Goal: Communication & Community: Answer question/provide support

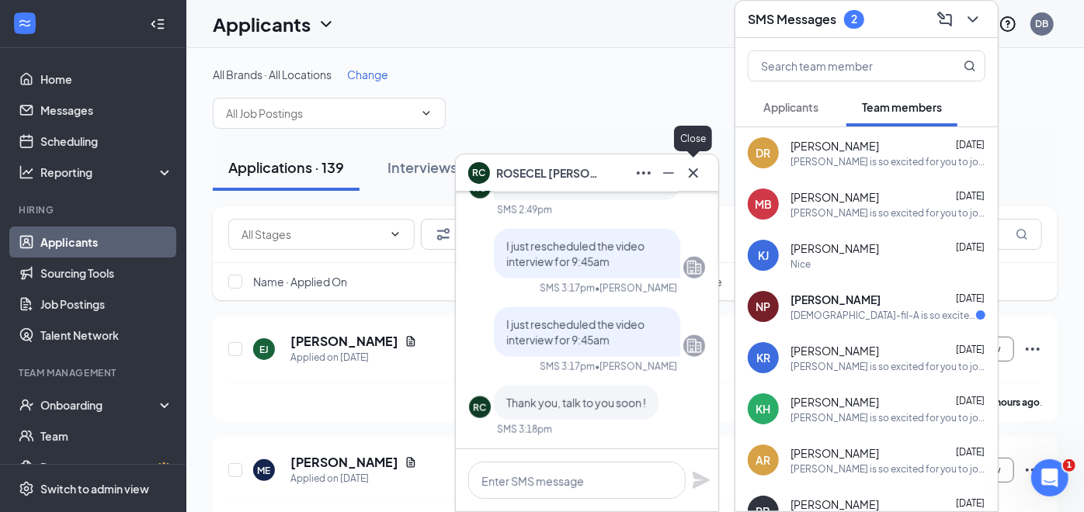
click at [689, 168] on icon "Cross" at bounding box center [693, 173] width 19 height 19
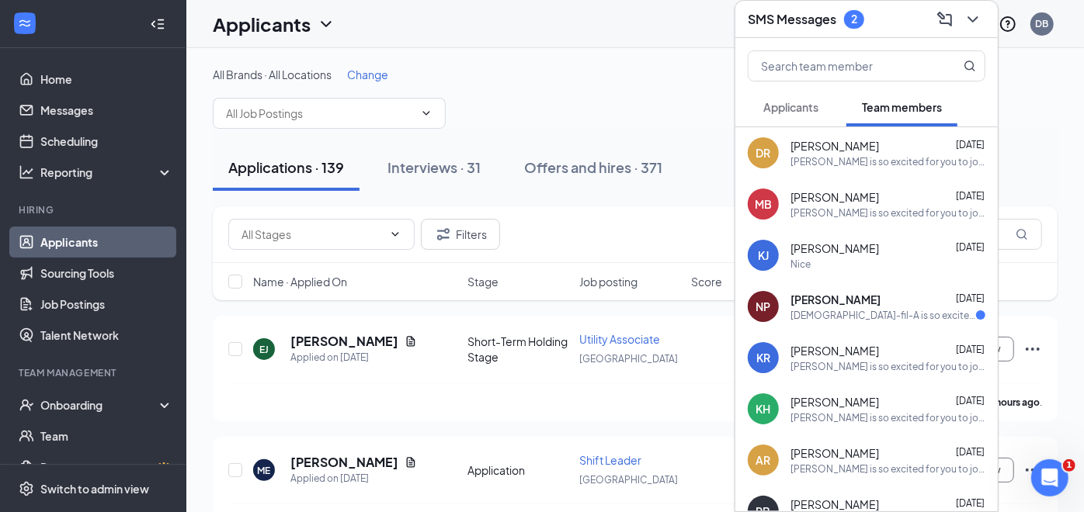
click at [881, 324] on div "NP [PERSON_NAME] [DATE] [DEMOGRAPHIC_DATA]-fil-A is so excited for you to join …" at bounding box center [866, 306] width 262 height 51
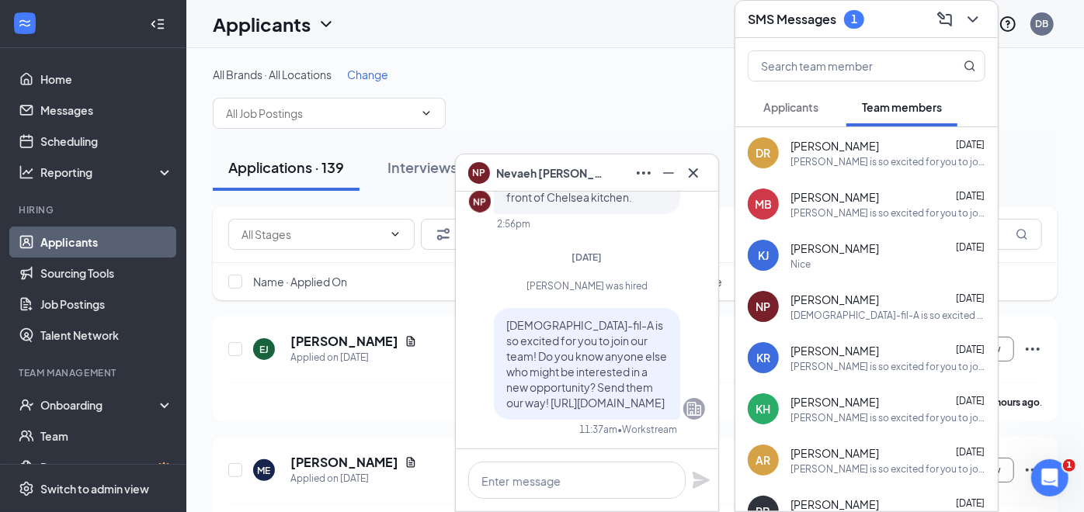
click at [800, 95] on button "Applicants" at bounding box center [791, 107] width 86 height 39
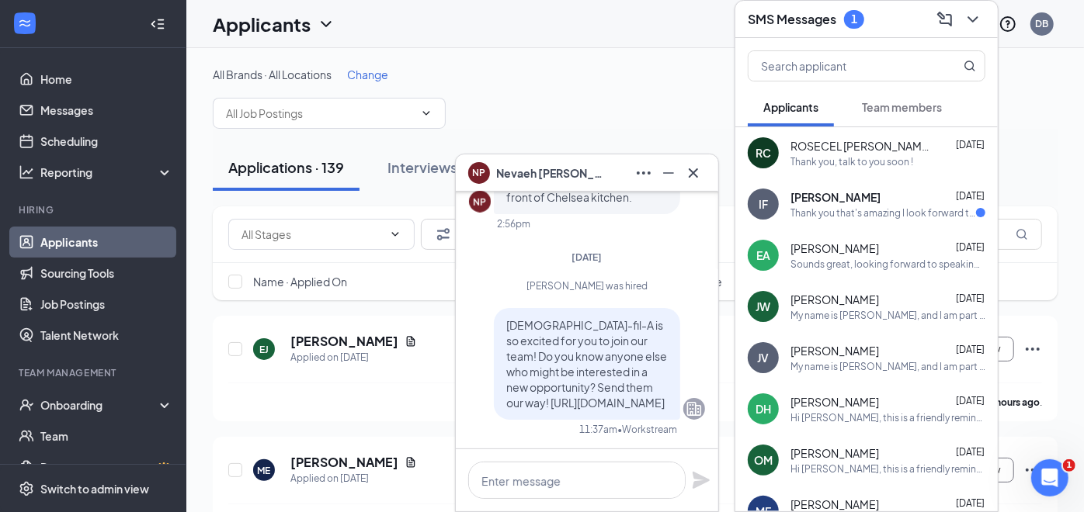
click at [838, 411] on div "Hi [PERSON_NAME], this is a friendly reminder. Your meeting with [PERSON_NAME]'…" at bounding box center [887, 417] width 195 height 13
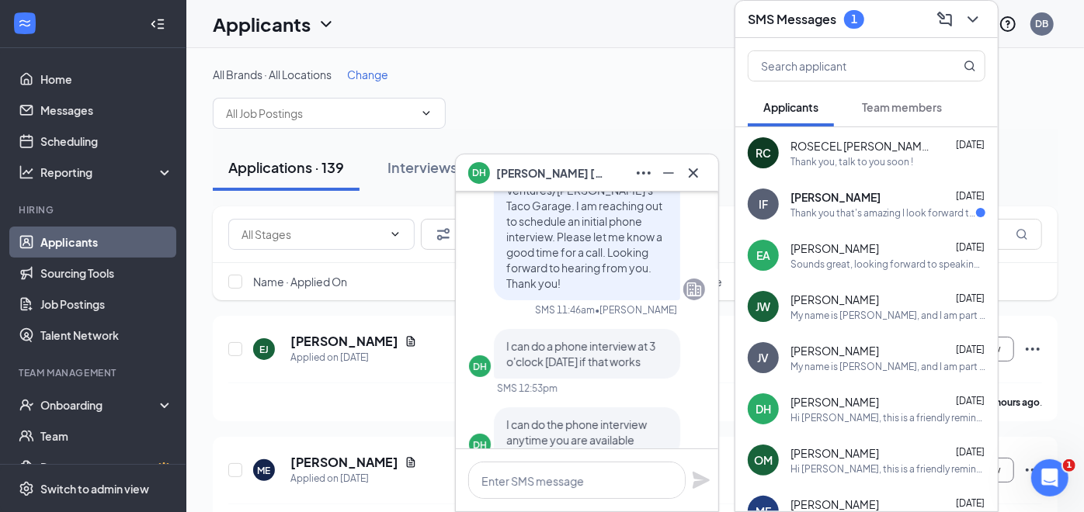
scroll to position [-776, 0]
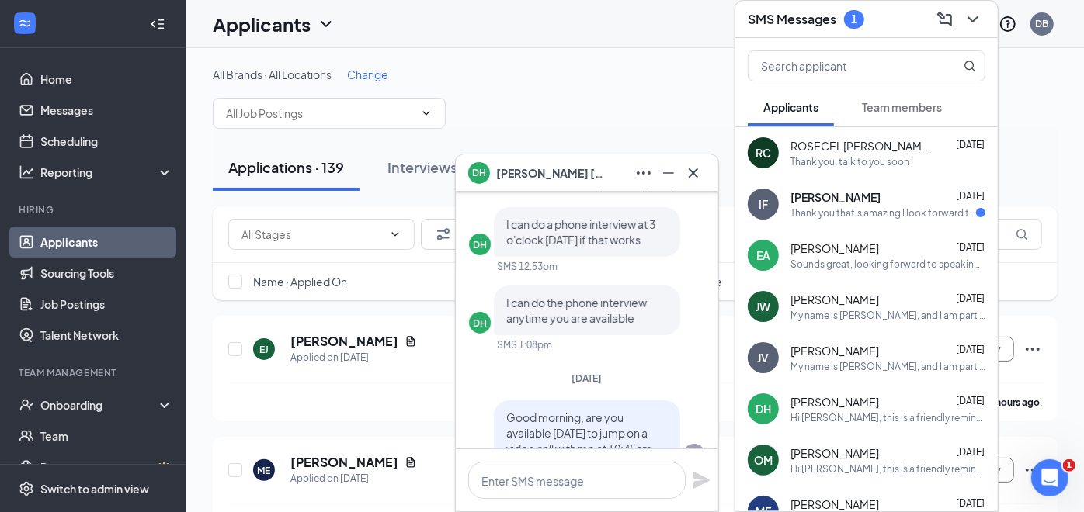
click at [805, 201] on span "[PERSON_NAME]" at bounding box center [835, 197] width 90 height 16
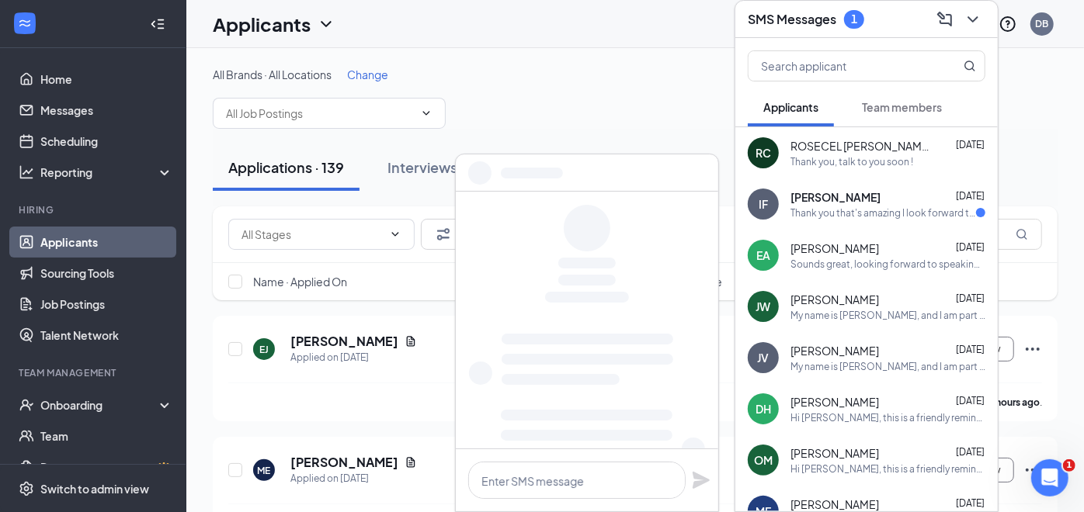
scroll to position [0, 0]
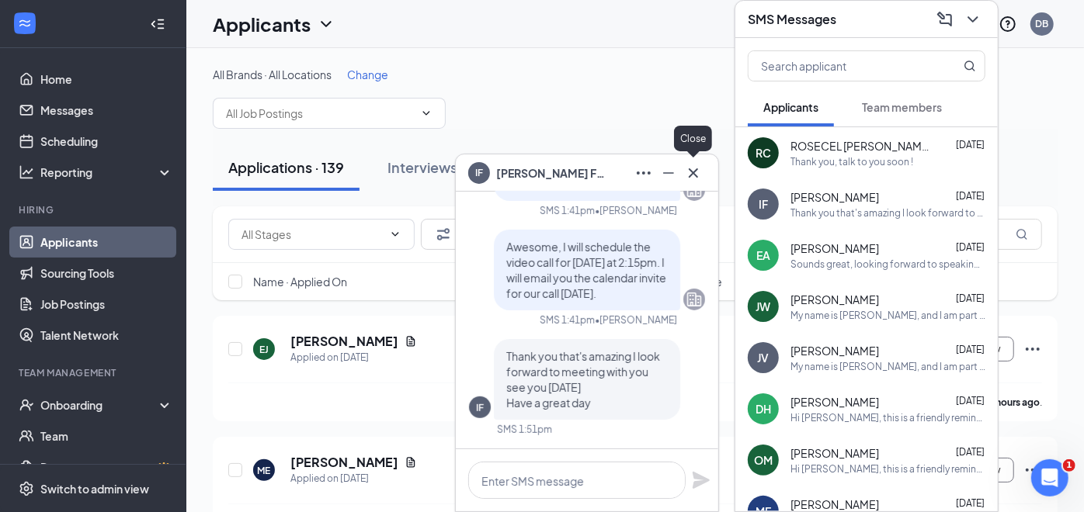
click at [693, 168] on icon "Cross" at bounding box center [693, 173] width 19 height 19
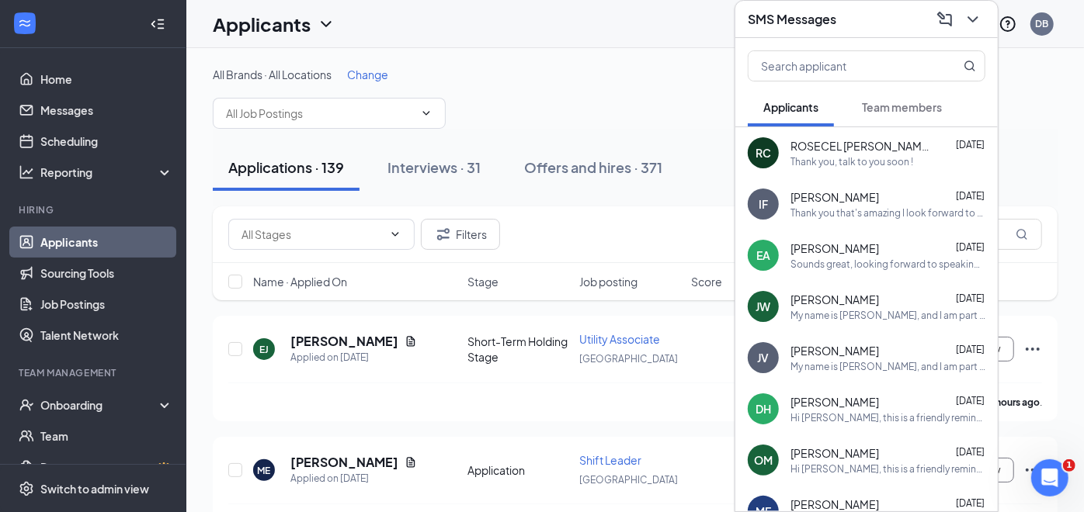
click at [822, 403] on span "[PERSON_NAME]" at bounding box center [834, 402] width 89 height 16
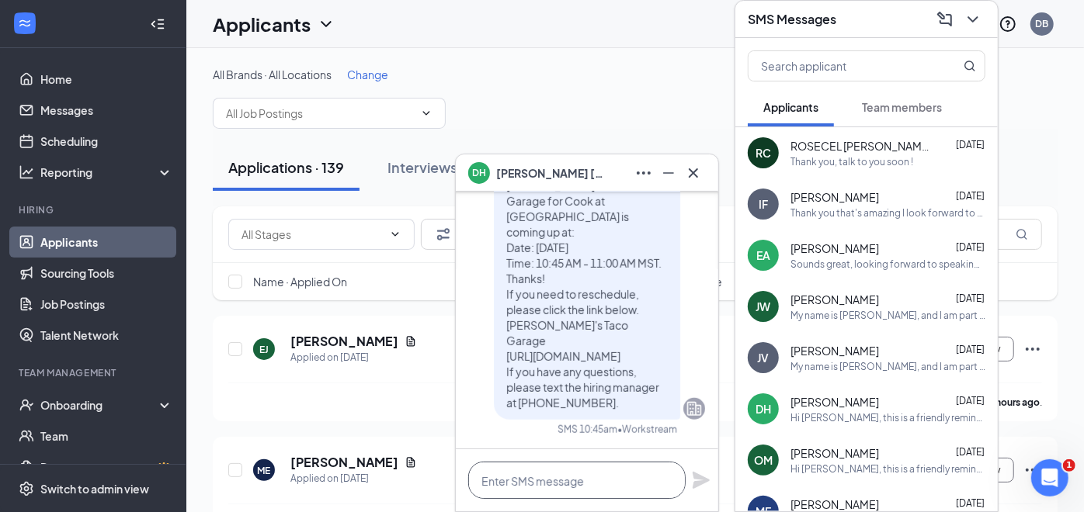
click at [502, 476] on textarea at bounding box center [576, 480] width 217 height 37
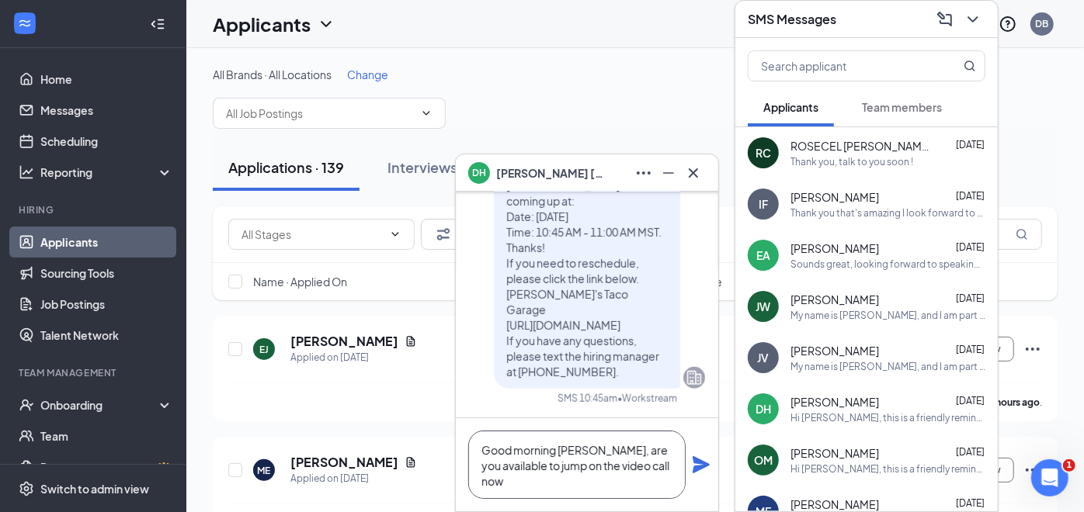
type textarea "Good morning [PERSON_NAME], are you available to jump on the video call now"
click at [693, 459] on icon "Plane" at bounding box center [701, 464] width 17 height 17
